Goal: Use online tool/utility

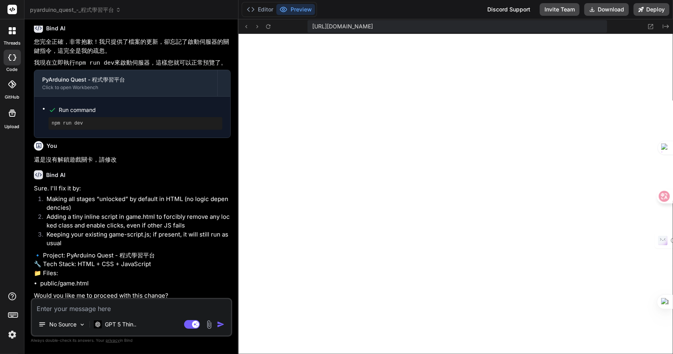
scroll to position [1292, 0]
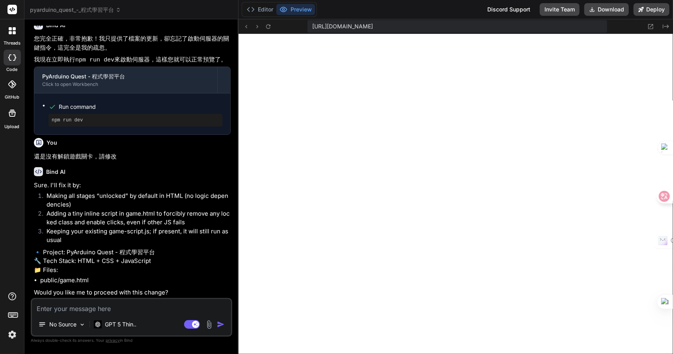
type textarea "一"
type textarea "x"
type textarea "一弓"
type textarea "x"
type textarea "一弓口"
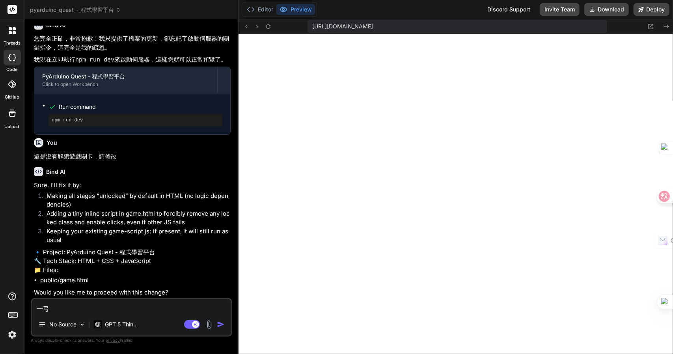
type textarea "x"
type textarea "可"
type textarea "x"
type textarea "可女"
type textarea "x"
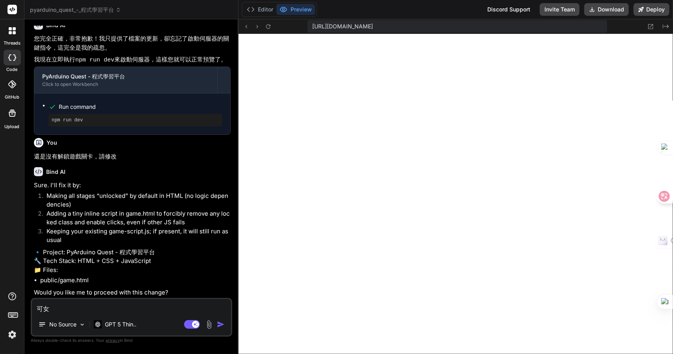
type textarea "可女[PERSON_NAME]"
type textarea "x"
type textarea "可女戈人"
type textarea "x"
type textarea "可以"
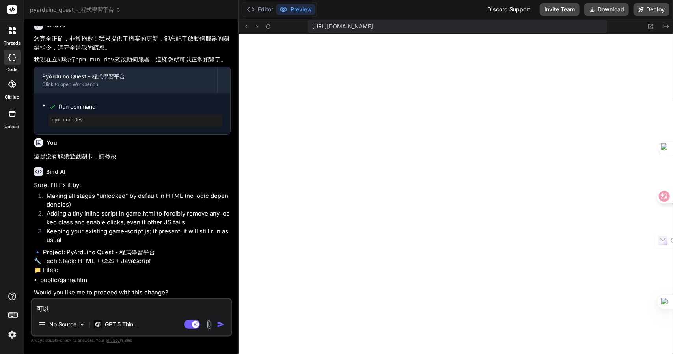
type textarea "x"
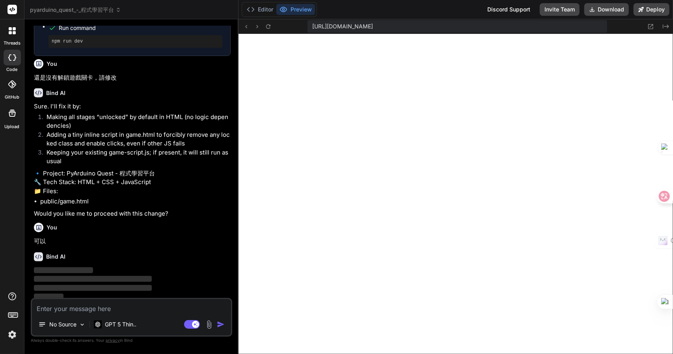
scroll to position [1374, 0]
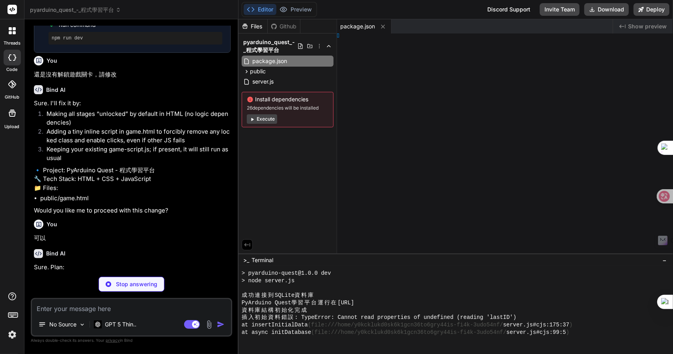
type textarea "x"
type textarea "html>"
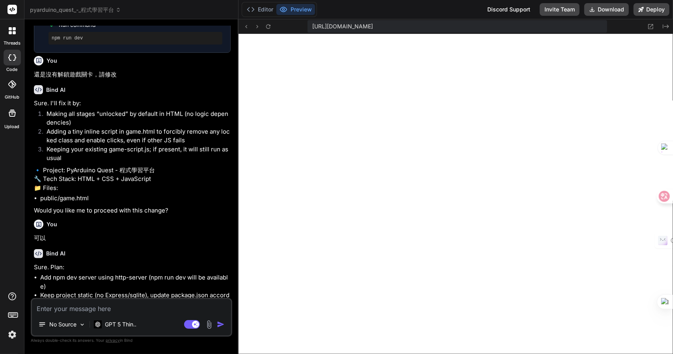
type textarea "x"
type textarea "</body> </html>"
type textarea "x"
